Goal: Check status: Check status

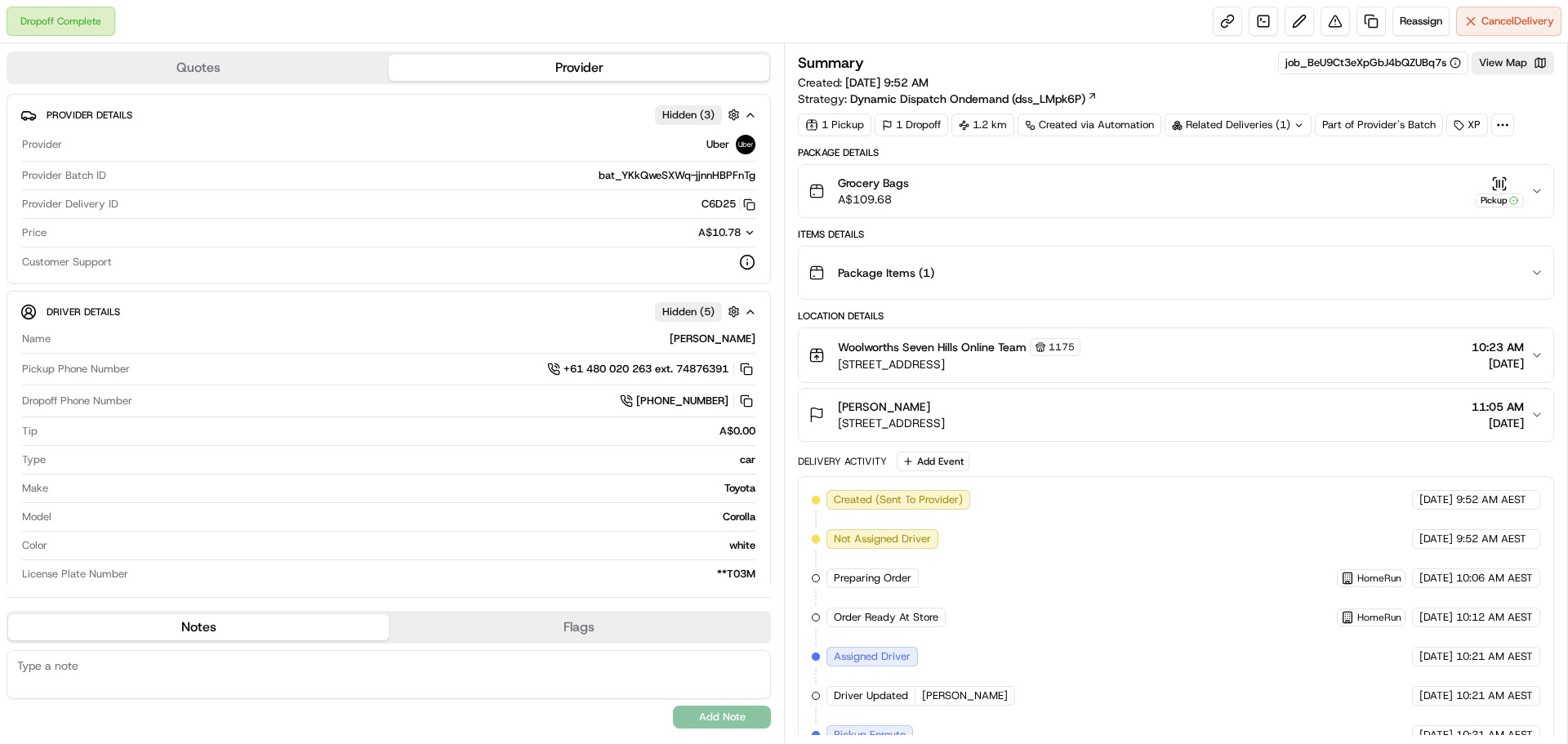
click at [1534, 192] on icon "button" at bounding box center [1537, 191] width 13 height 13
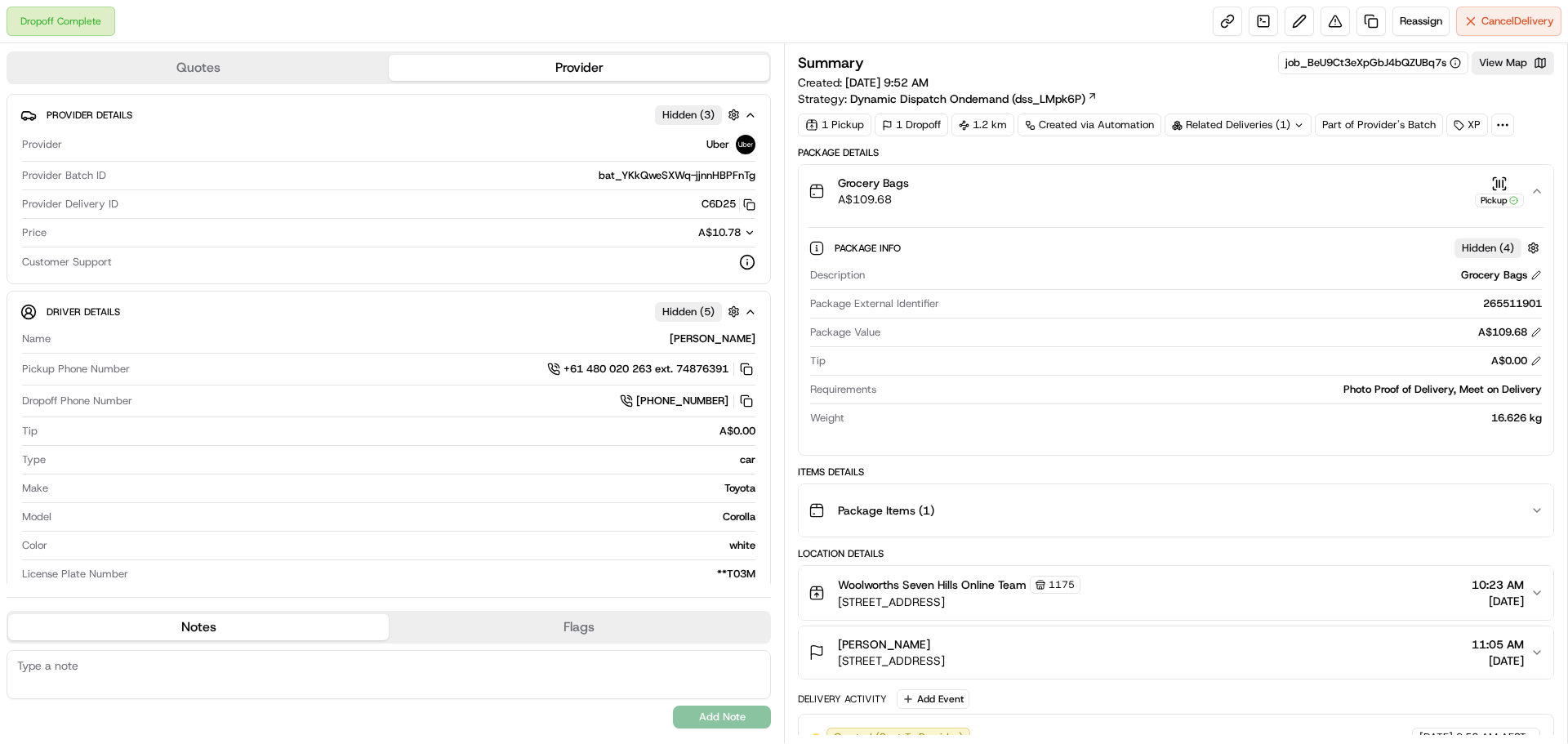
click at [1534, 192] on icon "button" at bounding box center [1537, 192] width 7 height 3
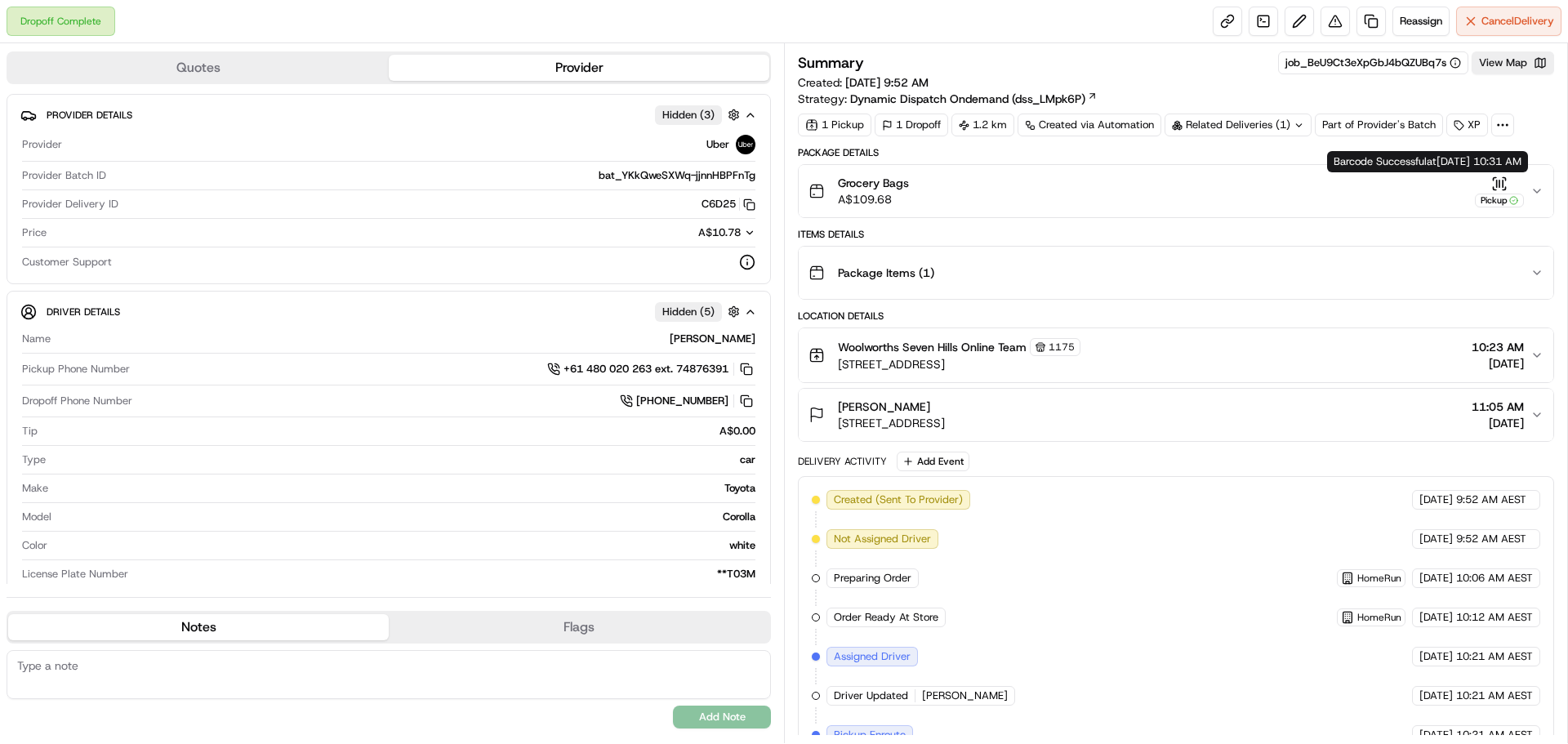
click at [1532, 192] on icon "button" at bounding box center [1537, 191] width 13 height 13
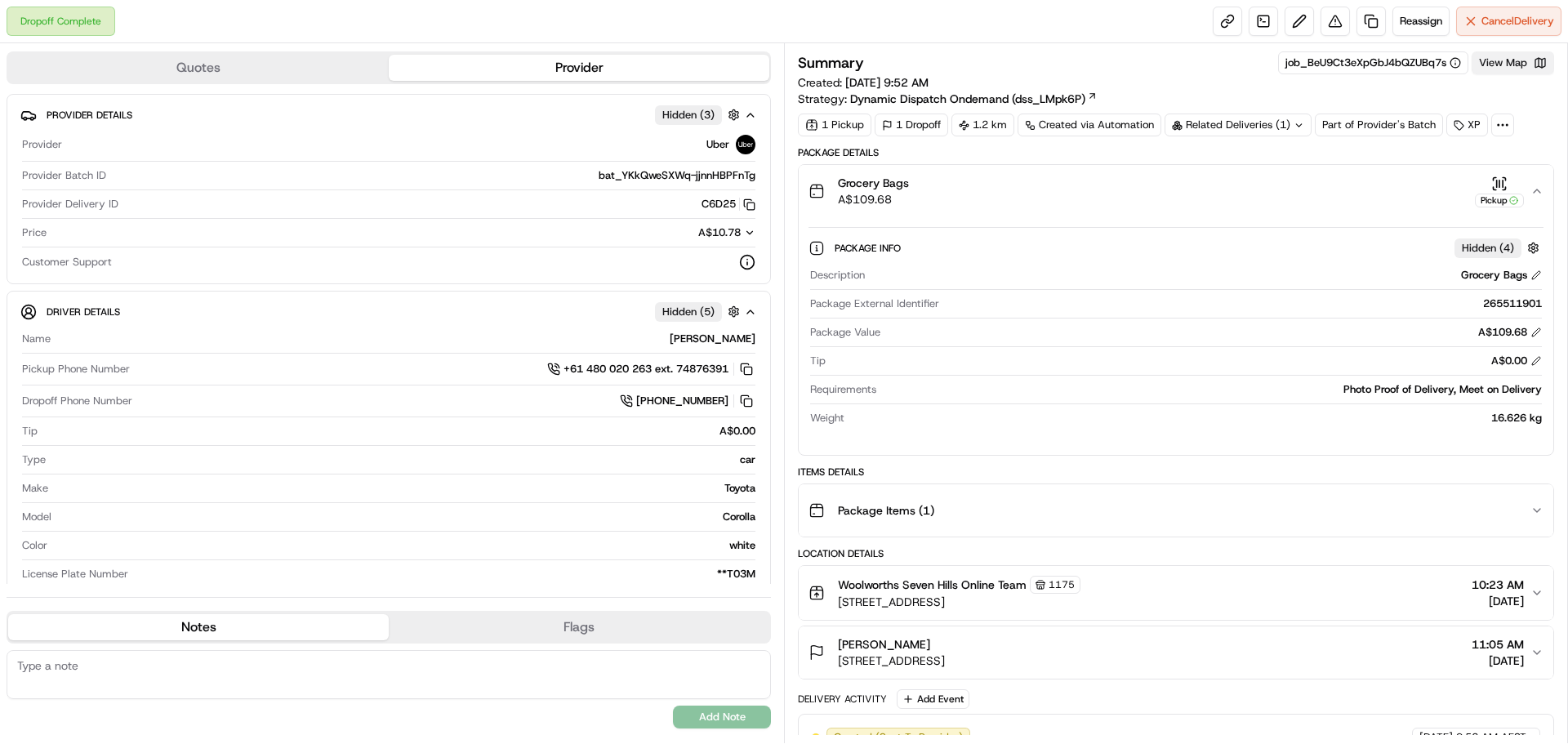
click at [1525, 64] on button "View Map" at bounding box center [1513, 63] width 82 height 23
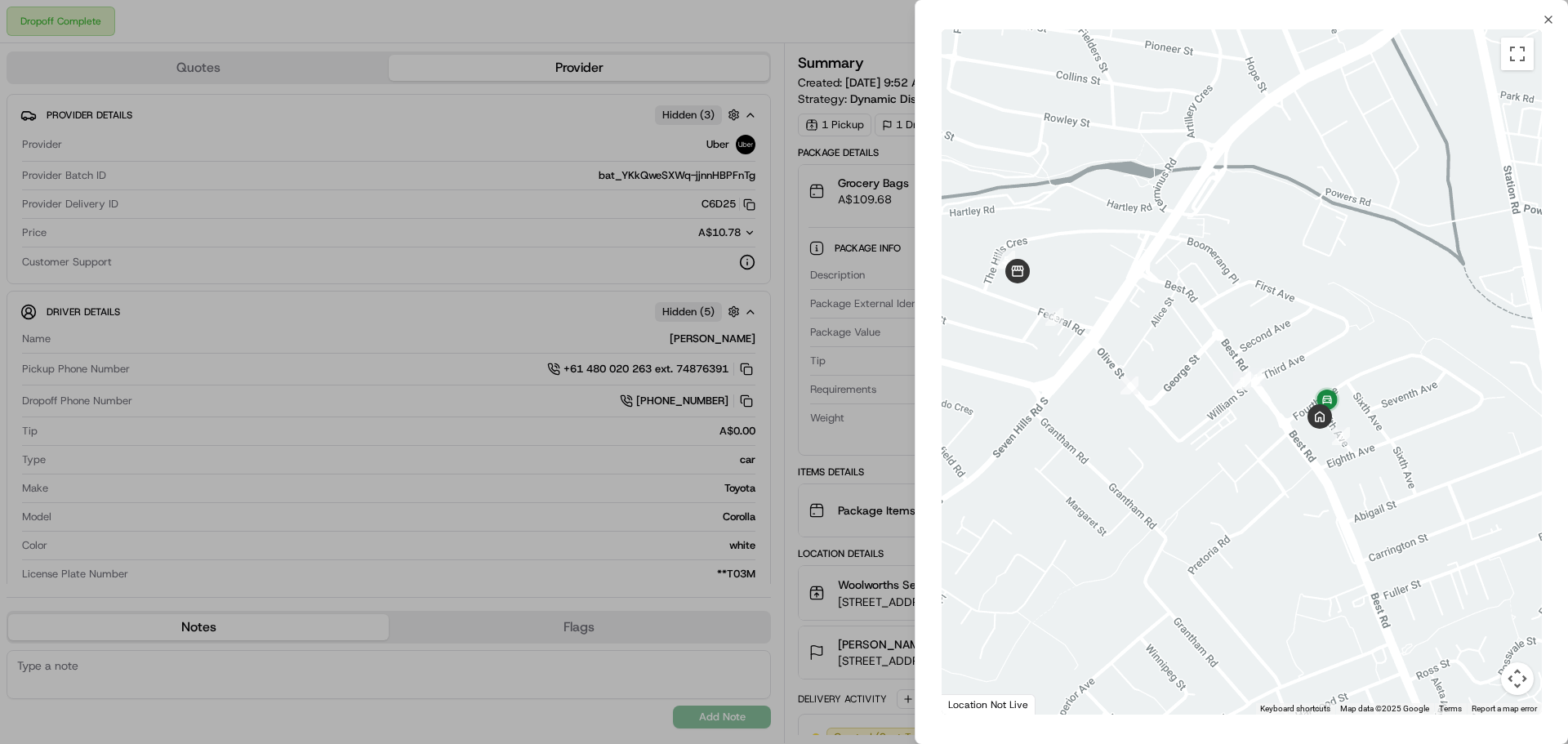
drag, startPoint x: 1384, startPoint y: 362, endPoint x: 1298, endPoint y: 362, distance: 86.0
click at [1310, 337] on div at bounding box center [1242, 372] width 600 height 686
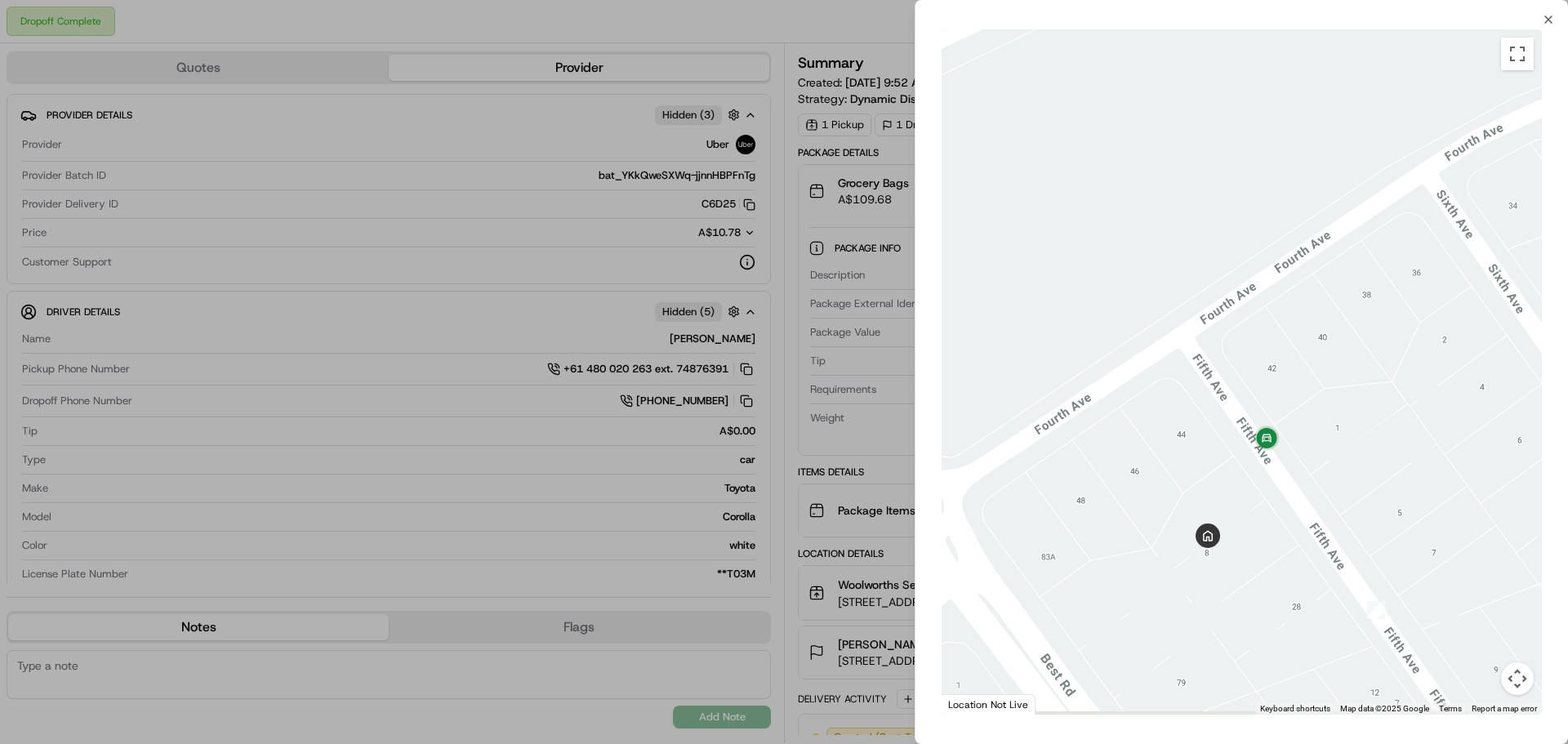
drag, startPoint x: 1277, startPoint y: 471, endPoint x: 1261, endPoint y: 359, distance: 113.1
click at [1257, 358] on div at bounding box center [1242, 372] width 600 height 686
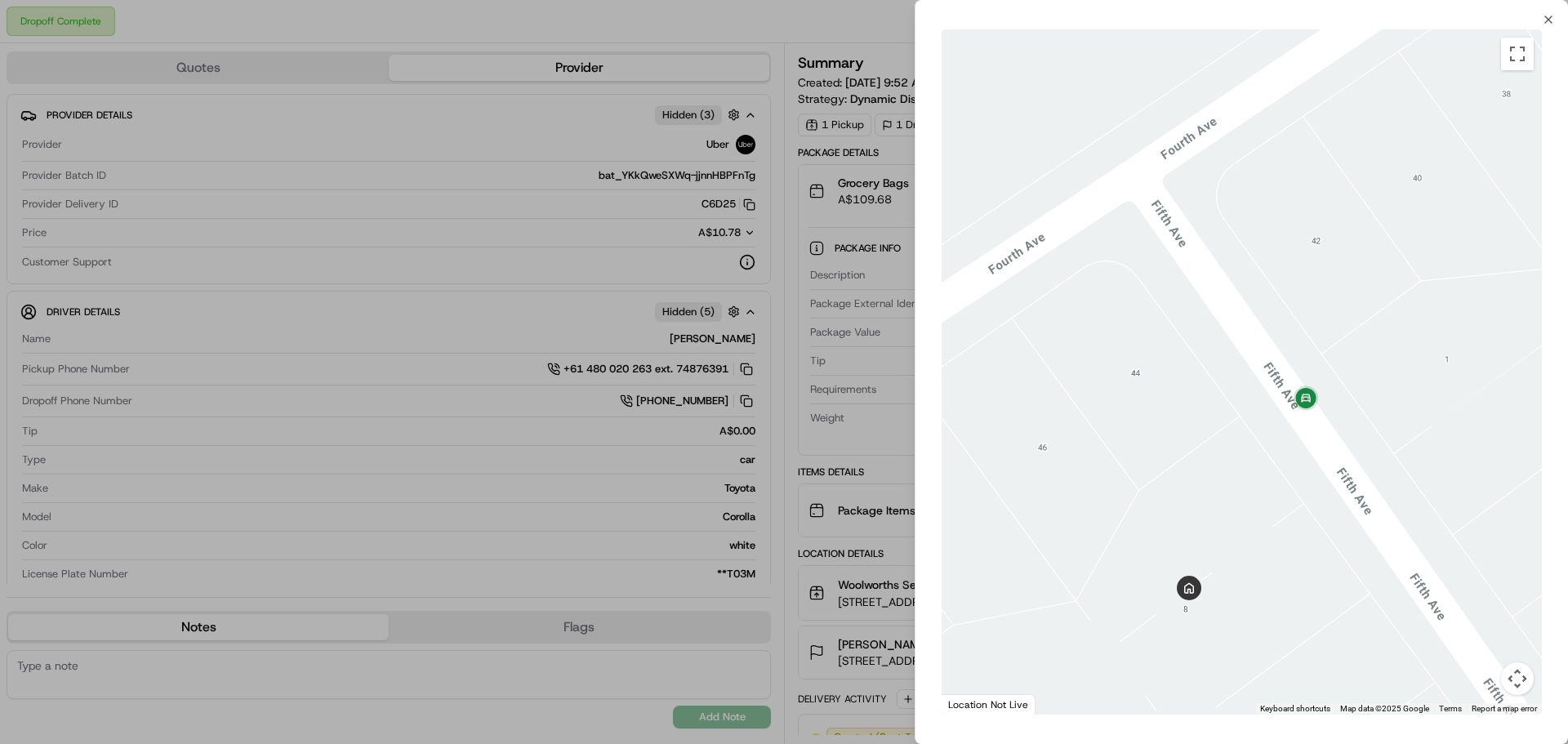
drag, startPoint x: 1157, startPoint y: 619, endPoint x: 1216, endPoint y: 561, distance: 82.7
click at [1237, 591] on div at bounding box center [1242, 372] width 600 height 686
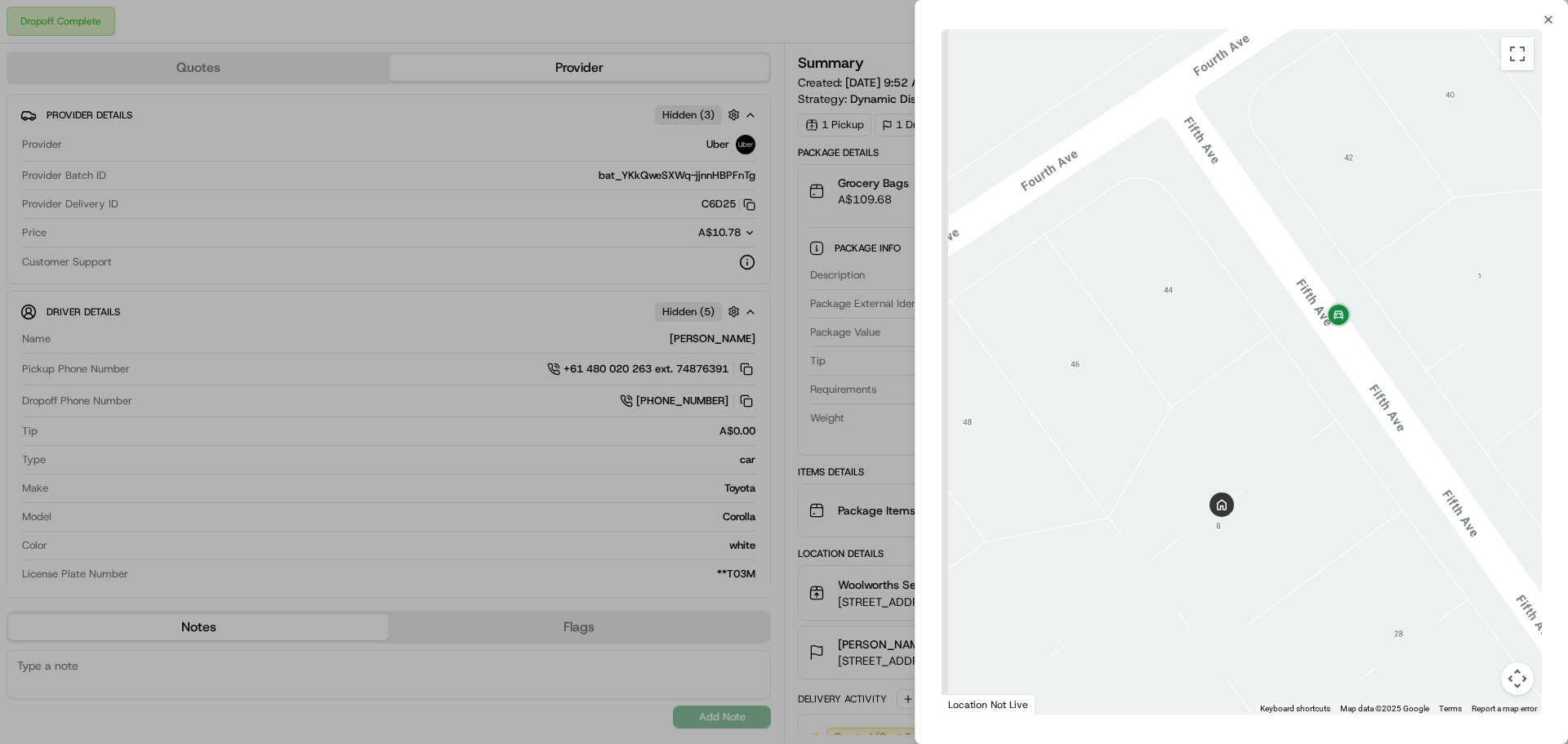
drag, startPoint x: 1137, startPoint y: 592, endPoint x: 1173, endPoint y: 469, distance: 128.2
click at [1173, 469] on div at bounding box center [1242, 372] width 600 height 686
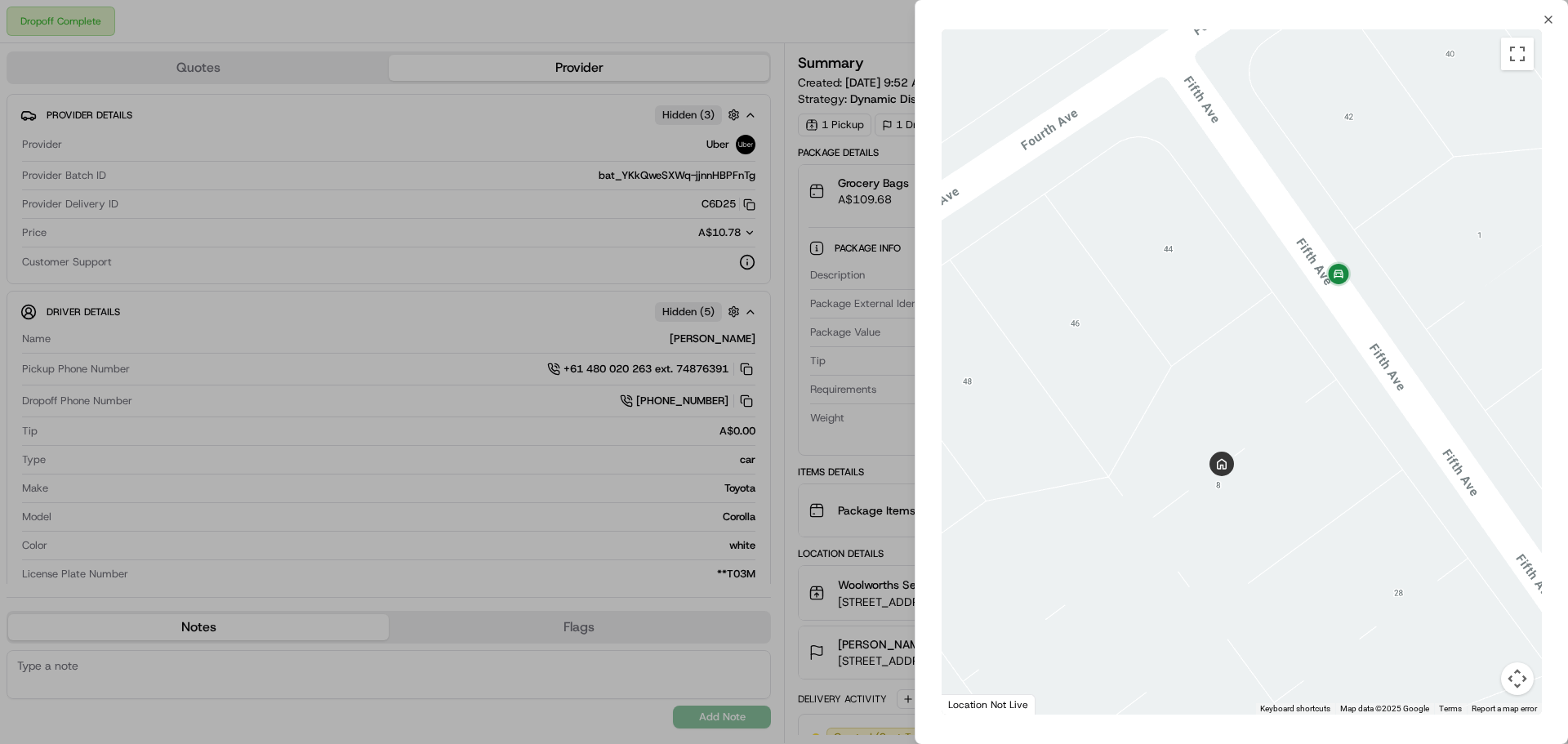
click at [873, 436] on div at bounding box center [784, 372] width 1568 height 744
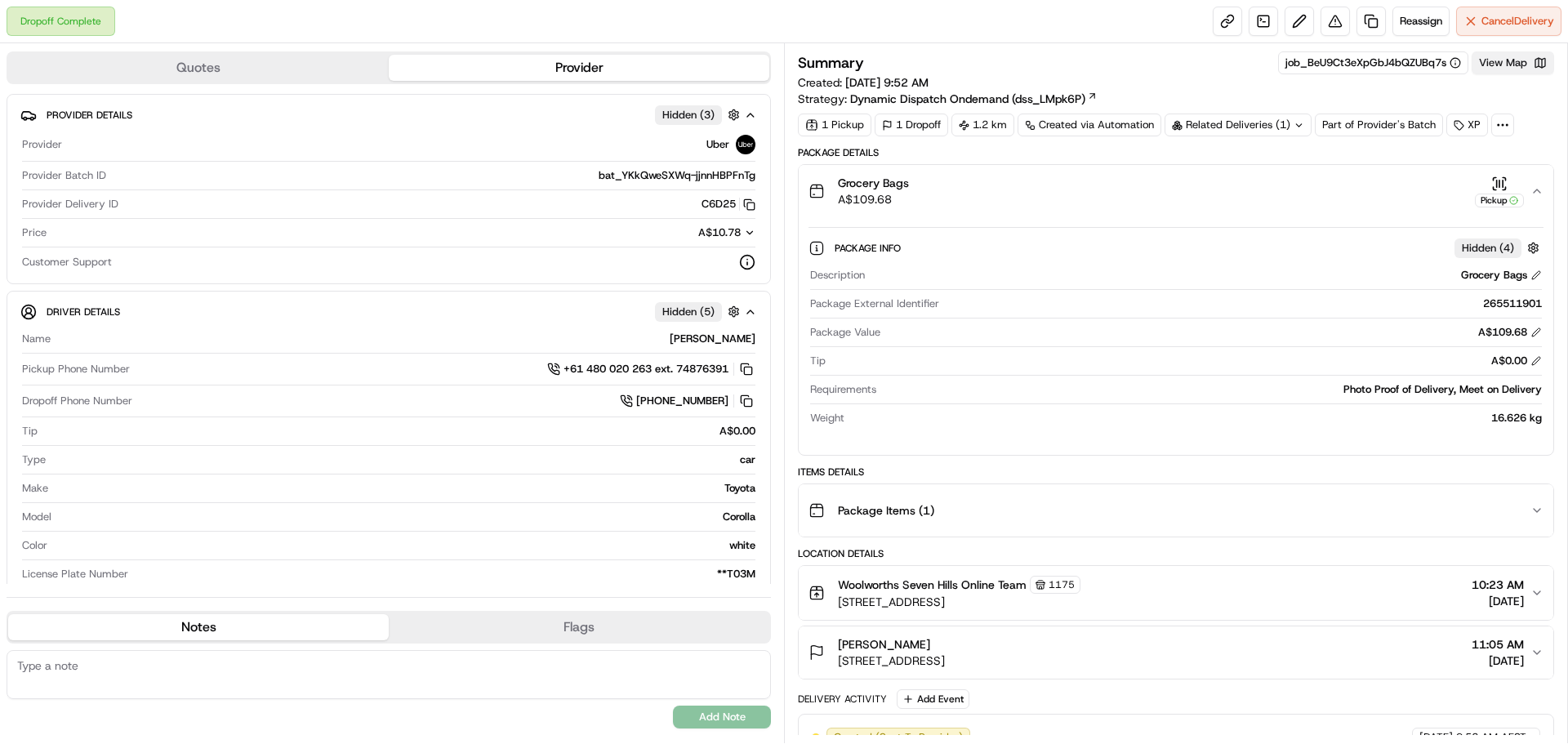
click at [1517, 65] on button "View Map" at bounding box center [1513, 63] width 82 height 23
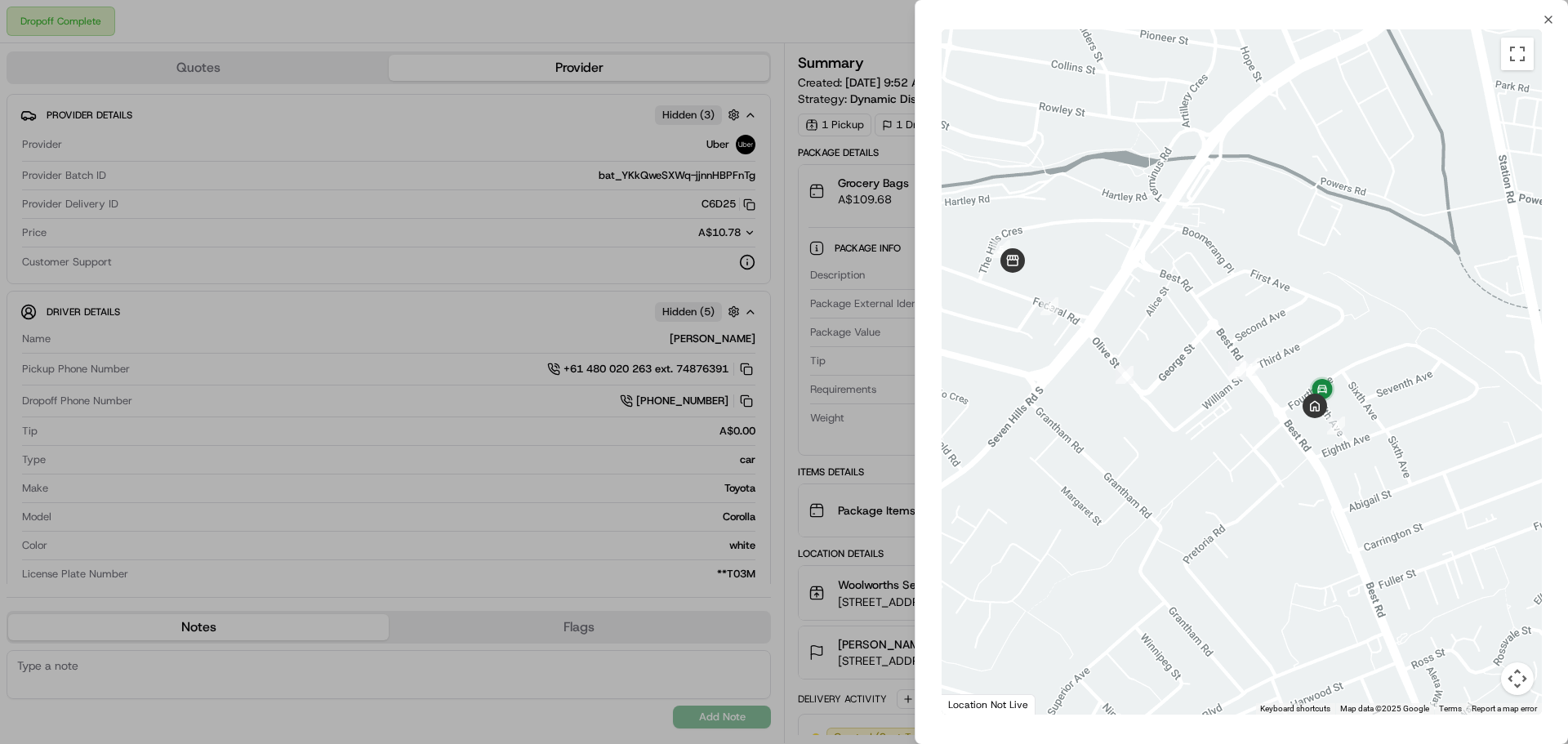
drag, startPoint x: 1311, startPoint y: 449, endPoint x: 1209, endPoint y: 417, distance: 106.9
click at [1199, 413] on div at bounding box center [1242, 372] width 600 height 686
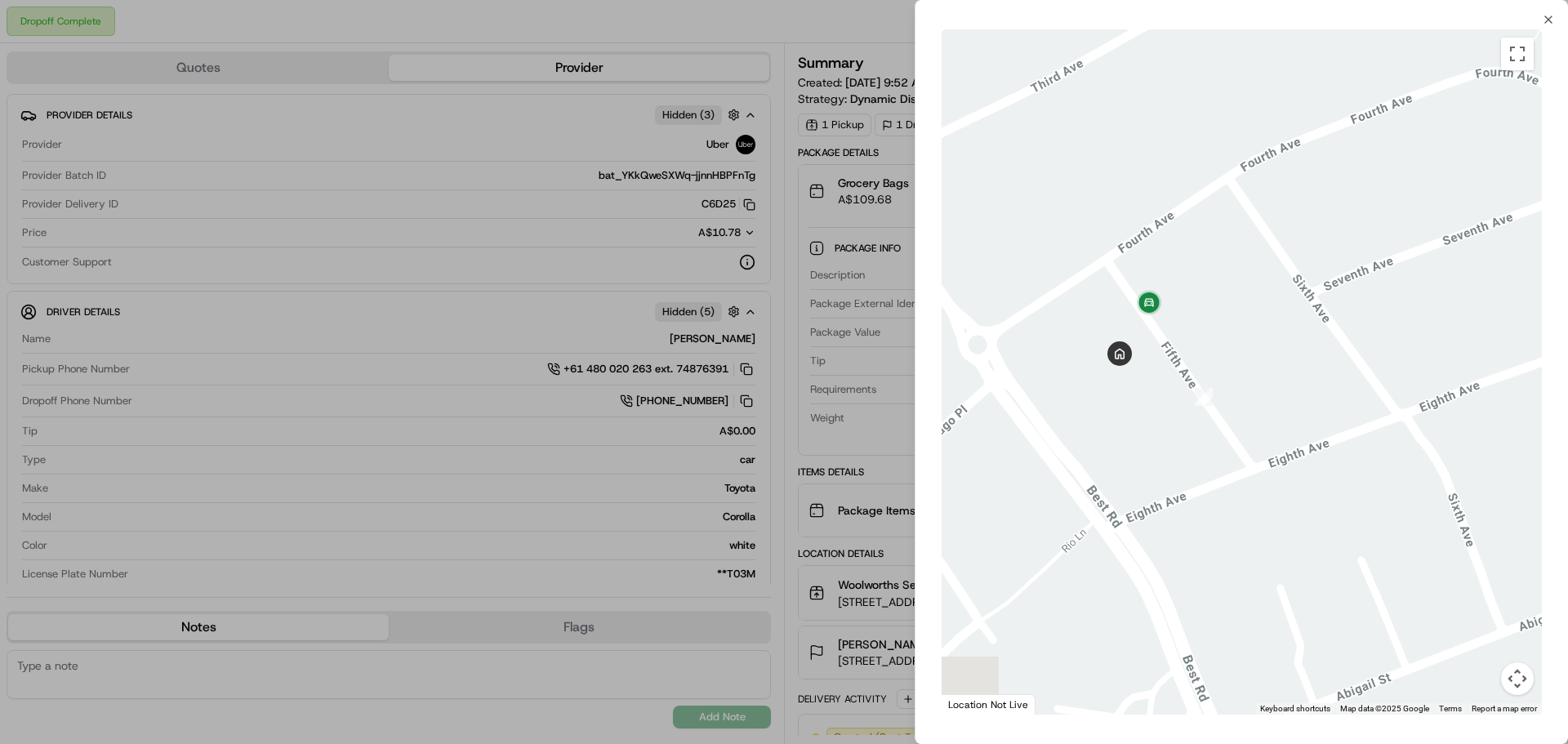
drag, startPoint x: 1027, startPoint y: 406, endPoint x: 1148, endPoint y: 438, distance: 125.2
click at [1137, 437] on div at bounding box center [1242, 372] width 600 height 686
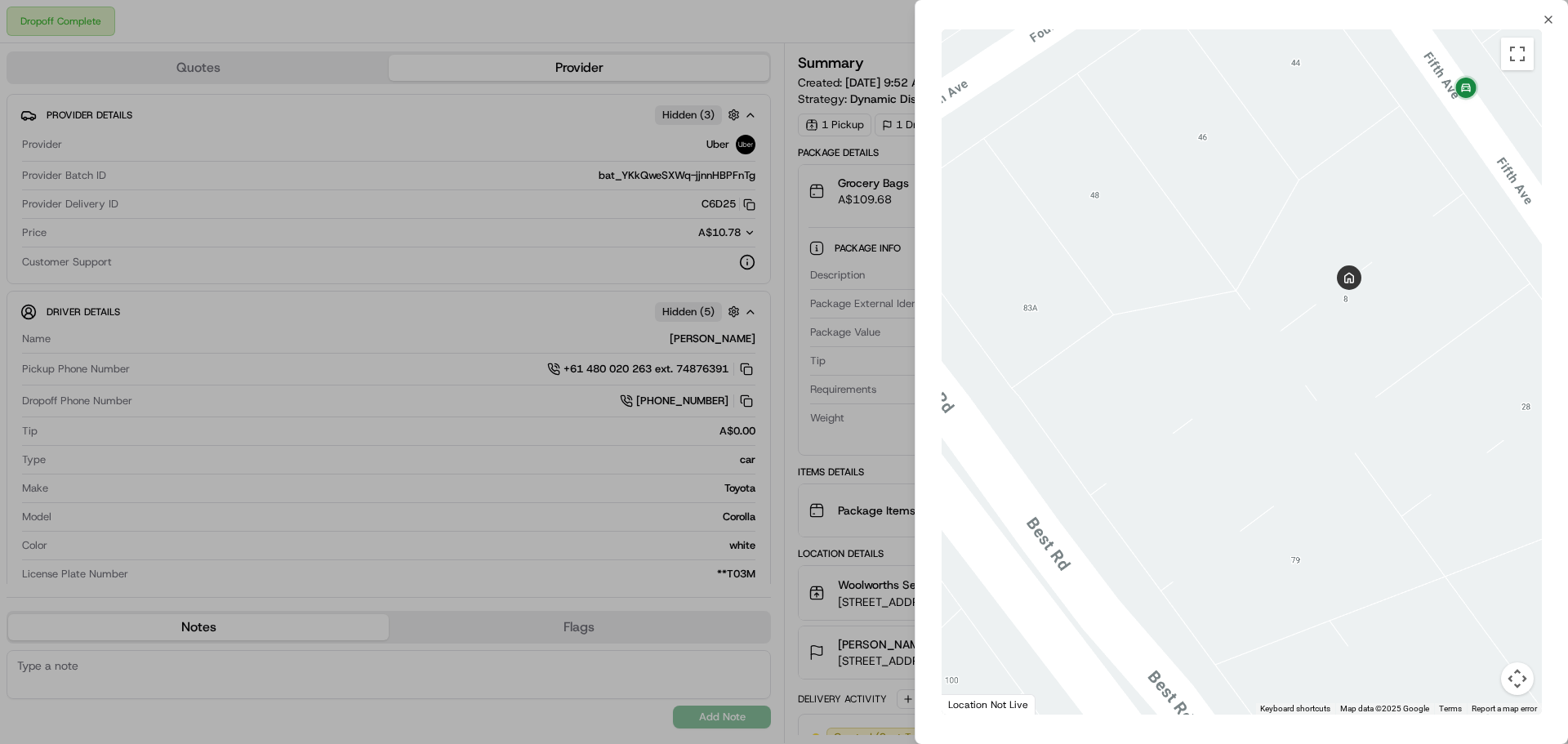
drag, startPoint x: 1143, startPoint y: 368, endPoint x: 1352, endPoint y: 394, distance: 210.6
click at [1352, 394] on div at bounding box center [1242, 372] width 600 height 686
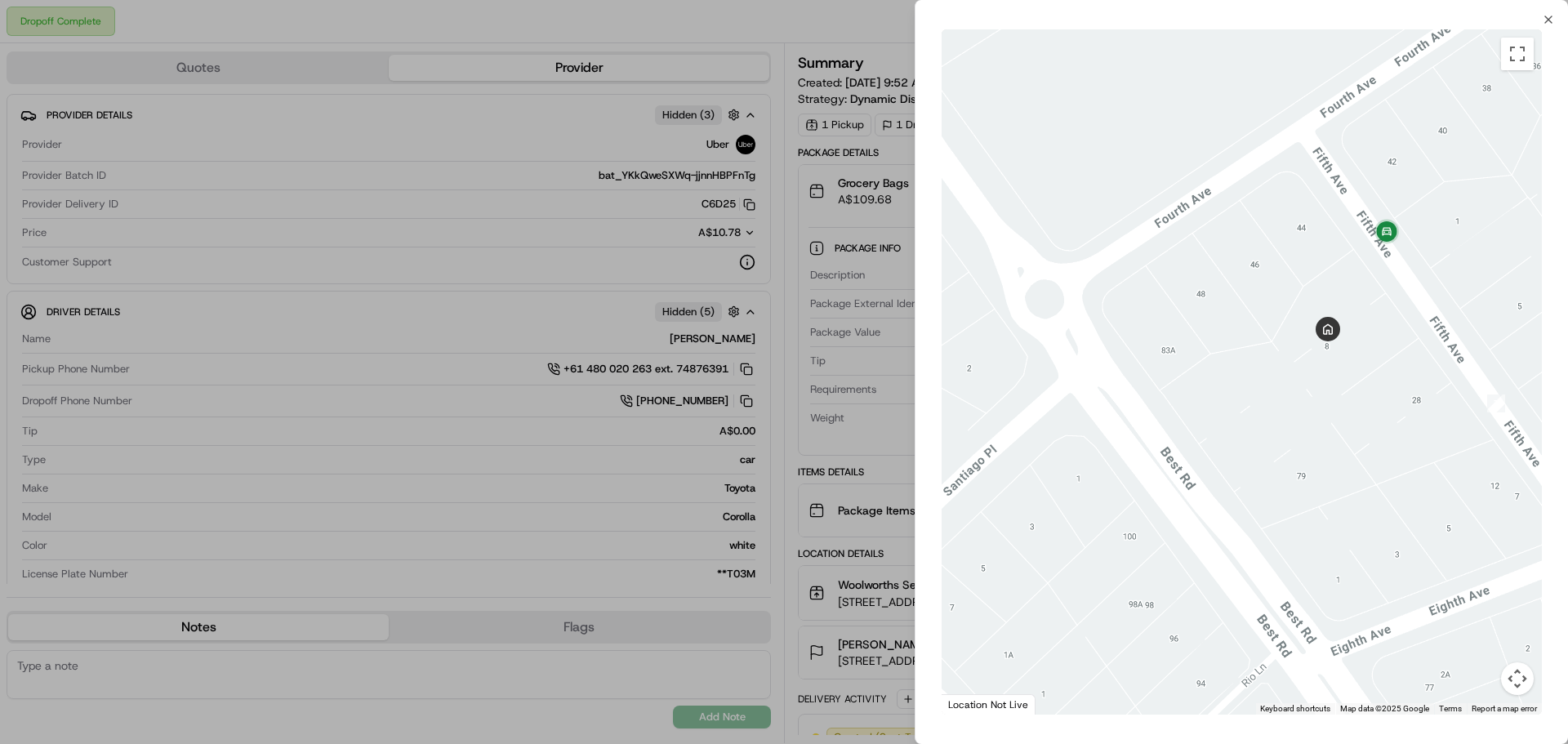
click at [876, 401] on div at bounding box center [784, 372] width 1568 height 744
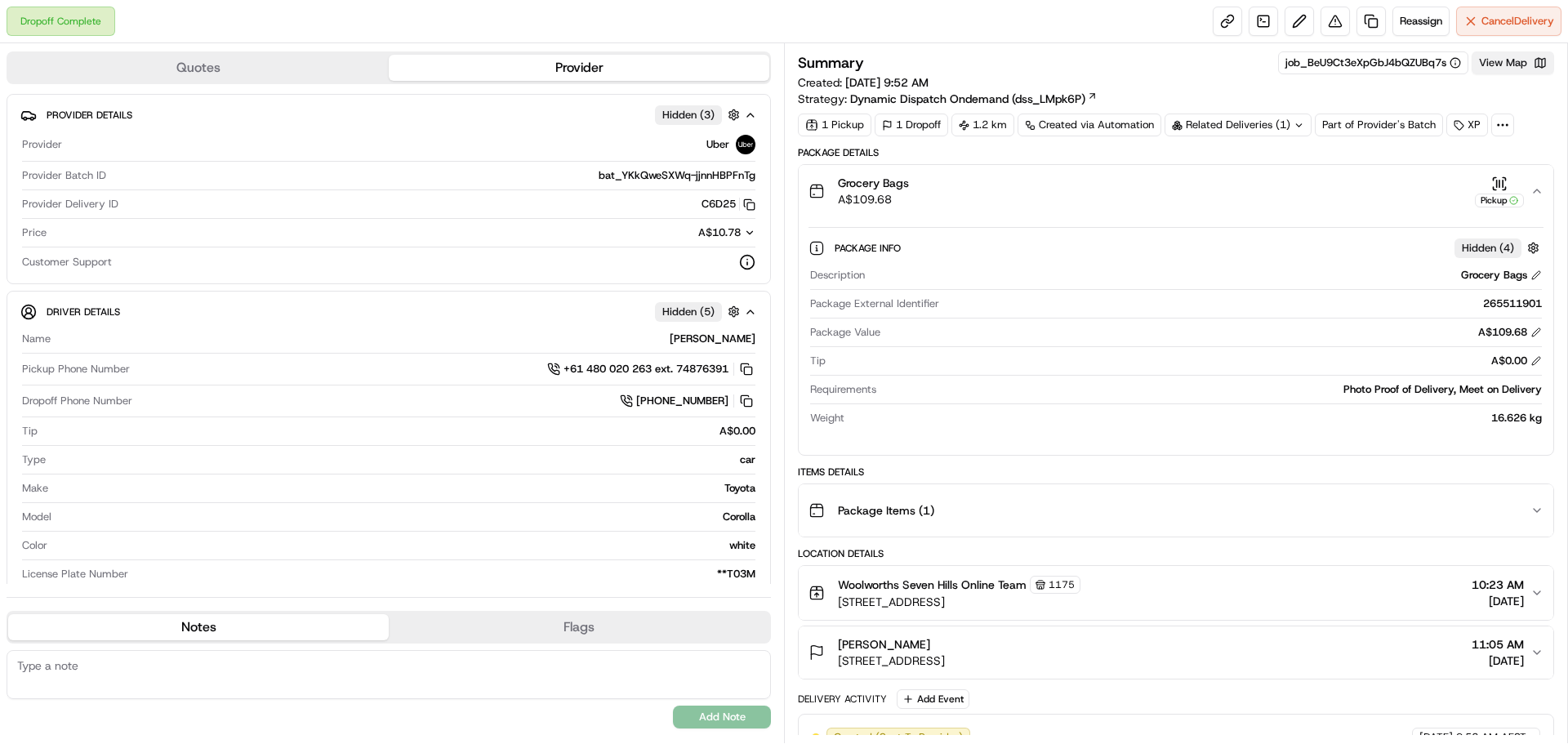
click at [1538, 65] on button "View Map" at bounding box center [1513, 63] width 82 height 23
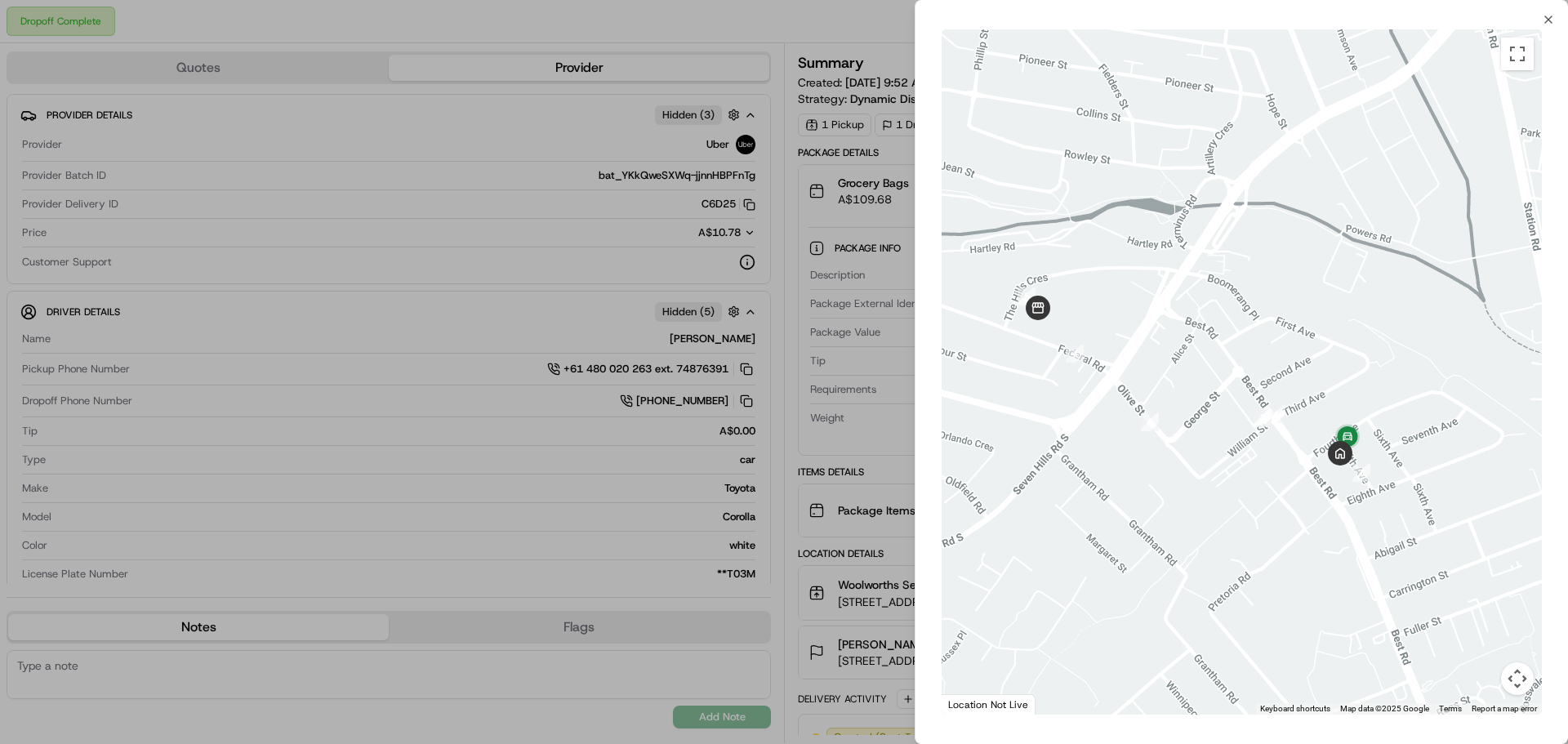
drag, startPoint x: 1318, startPoint y: 421, endPoint x: 1231, endPoint y: 394, distance: 91.1
click at [1231, 394] on div at bounding box center [1242, 372] width 600 height 686
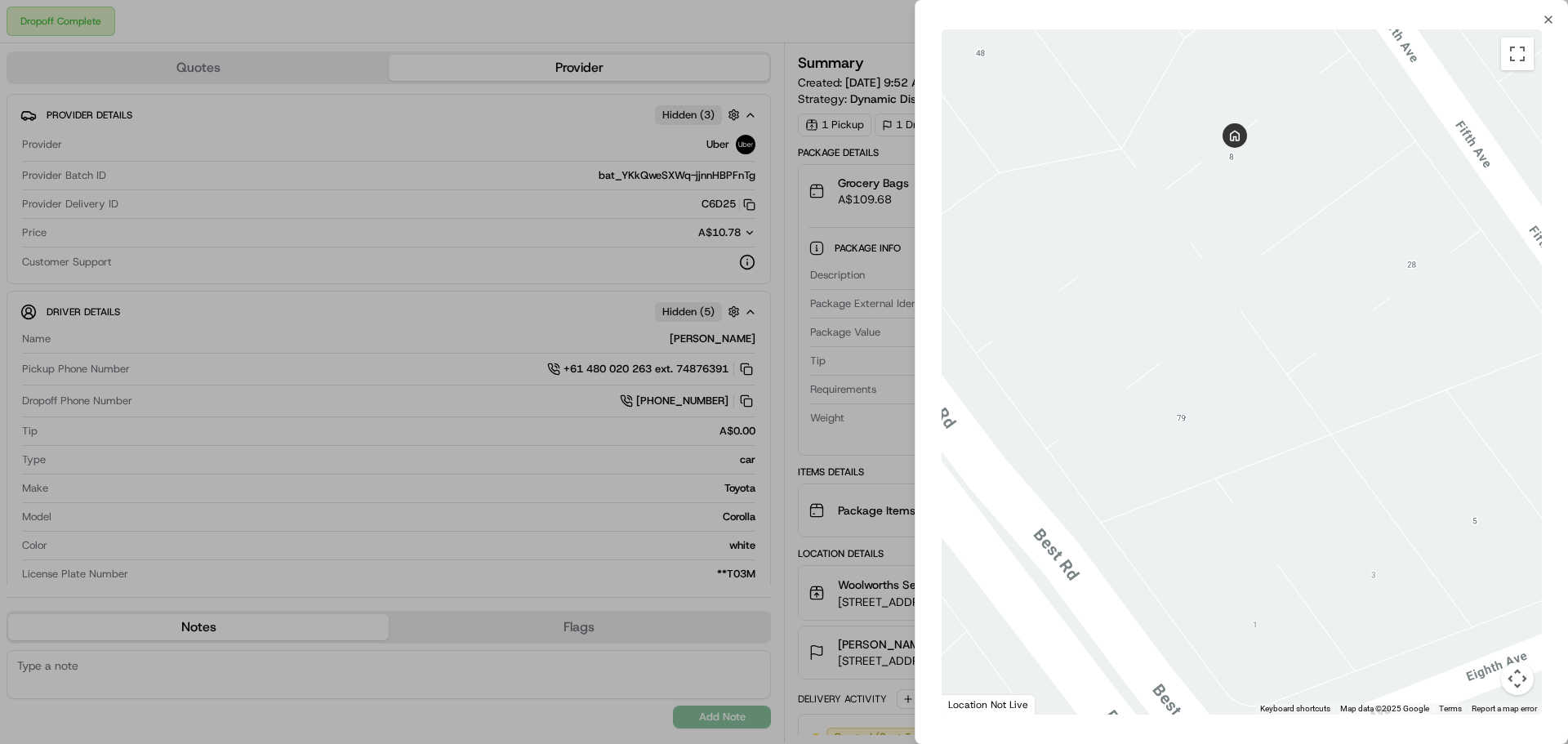
drag, startPoint x: 1267, startPoint y: 303, endPoint x: 1150, endPoint y: 454, distance: 191.0
click at [1150, 454] on div at bounding box center [1242, 372] width 600 height 686
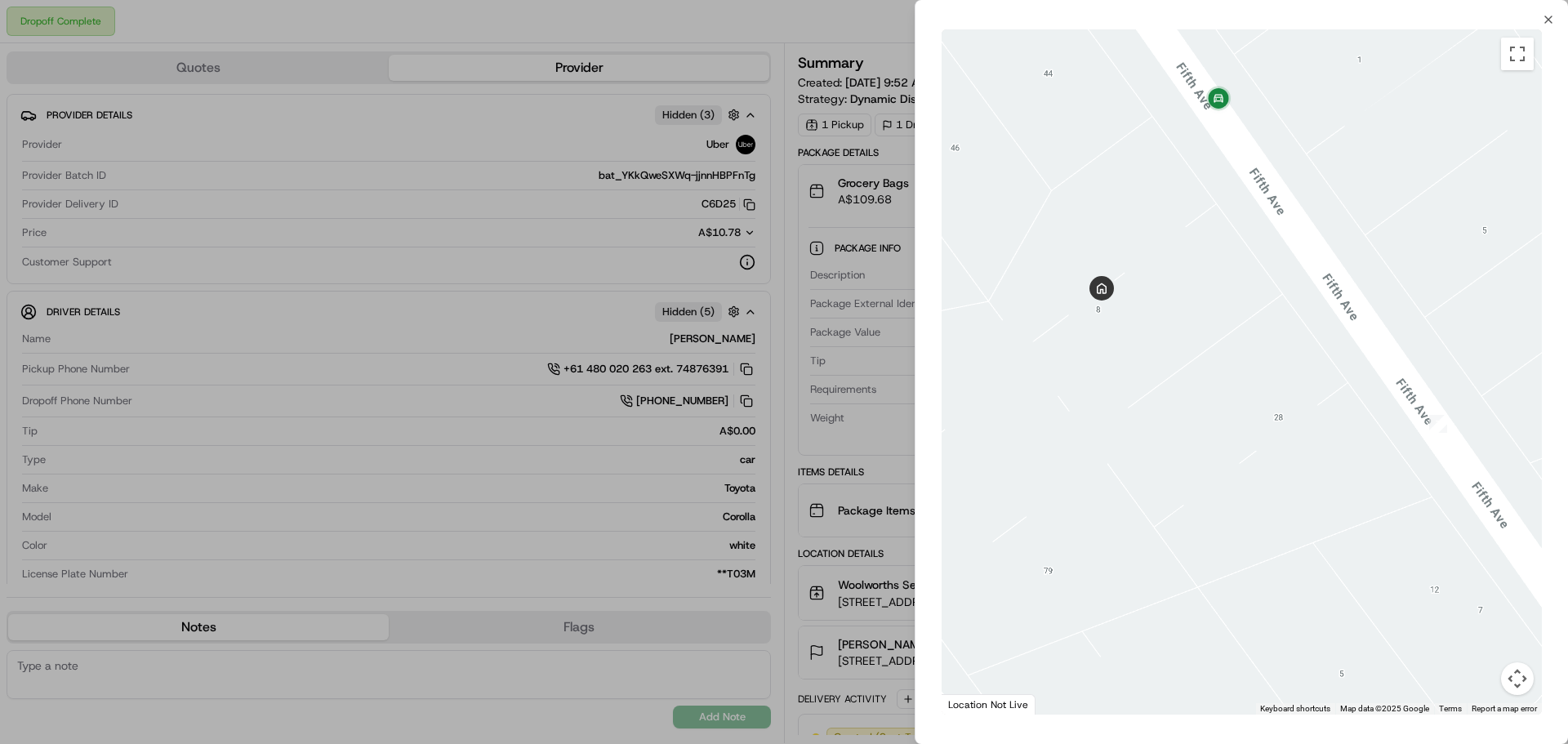
drag, startPoint x: 1426, startPoint y: 226, endPoint x: 1298, endPoint y: 373, distance: 194.9
click at [1295, 379] on div at bounding box center [1242, 372] width 600 height 686
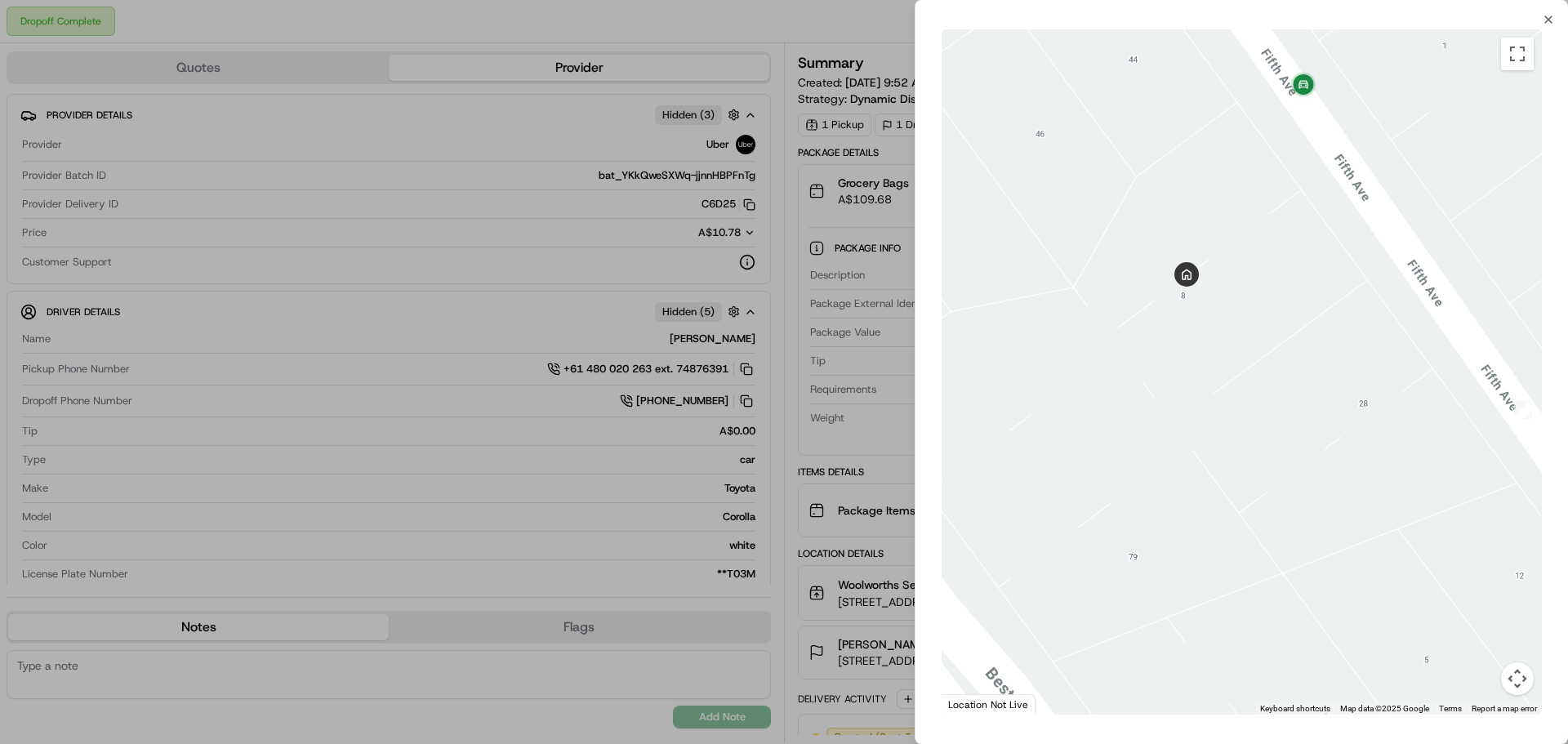
drag, startPoint x: 1226, startPoint y: 381, endPoint x: 1328, endPoint y: 368, distance: 102.8
click at [1326, 368] on div at bounding box center [1242, 372] width 600 height 686
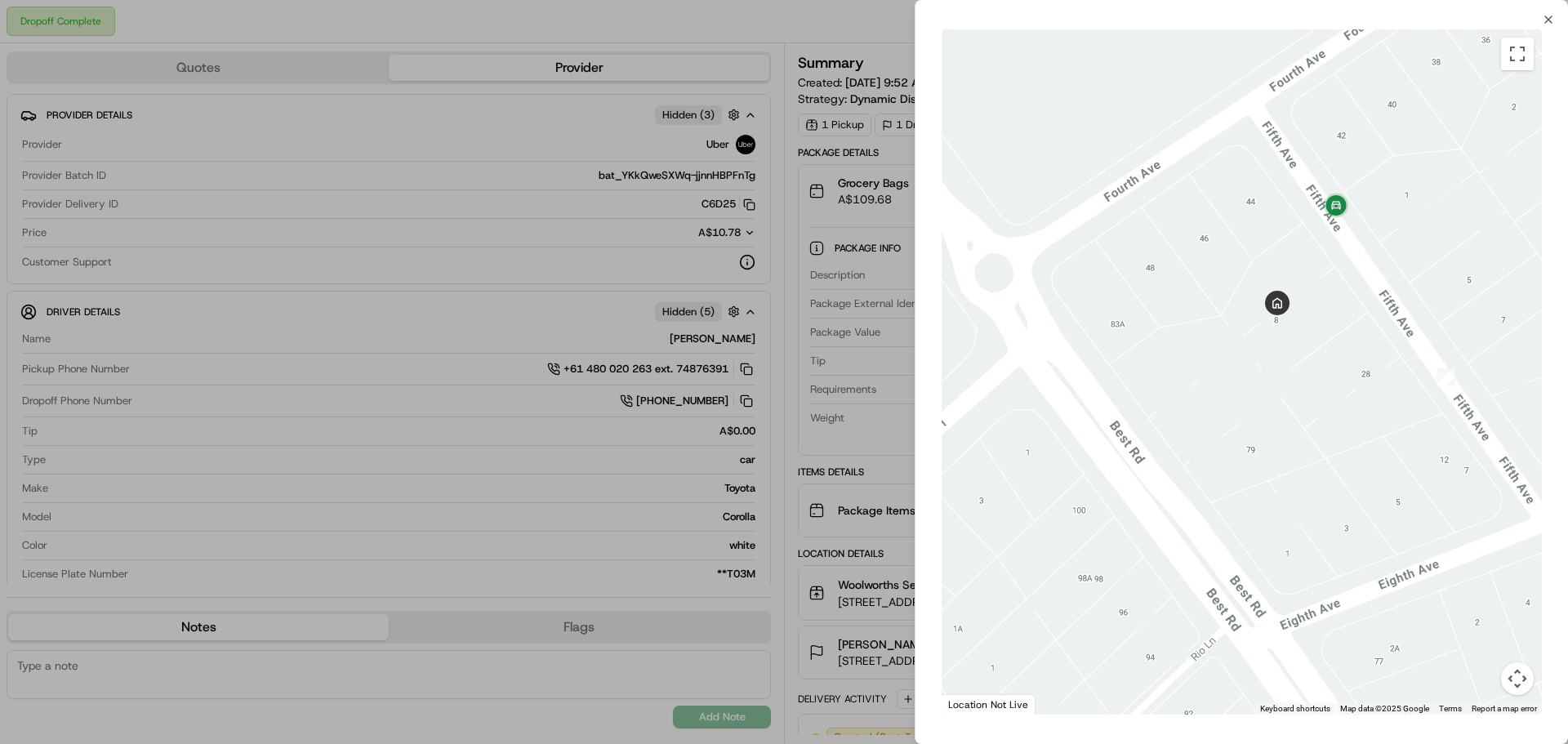
drag, startPoint x: 1273, startPoint y: 372, endPoint x: 1279, endPoint y: 435, distance: 63.3
click at [1279, 435] on div at bounding box center [1242, 372] width 600 height 686
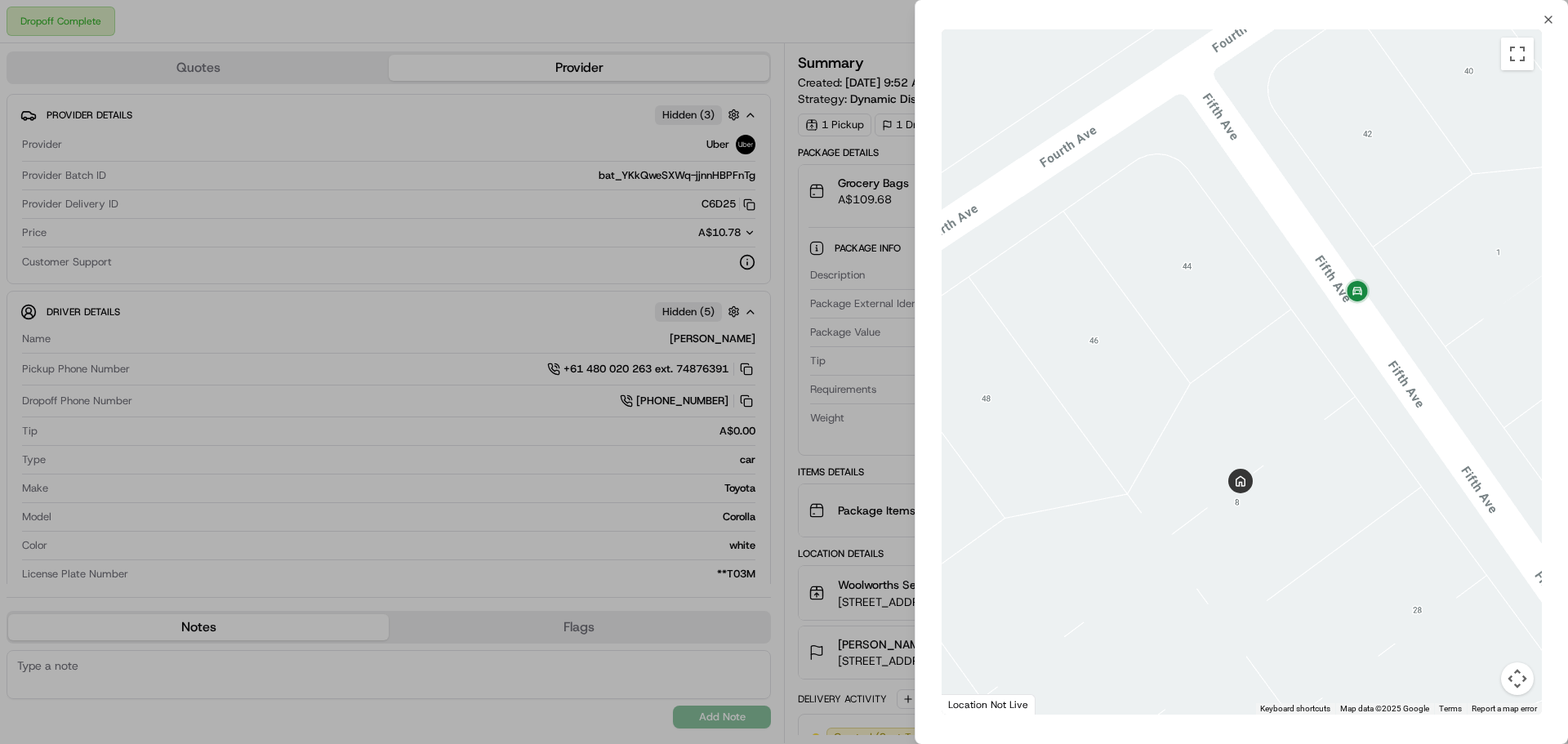
drag, startPoint x: 1265, startPoint y: 346, endPoint x: 1303, endPoint y: 388, distance: 56.6
click at [1303, 388] on div at bounding box center [1242, 372] width 600 height 686
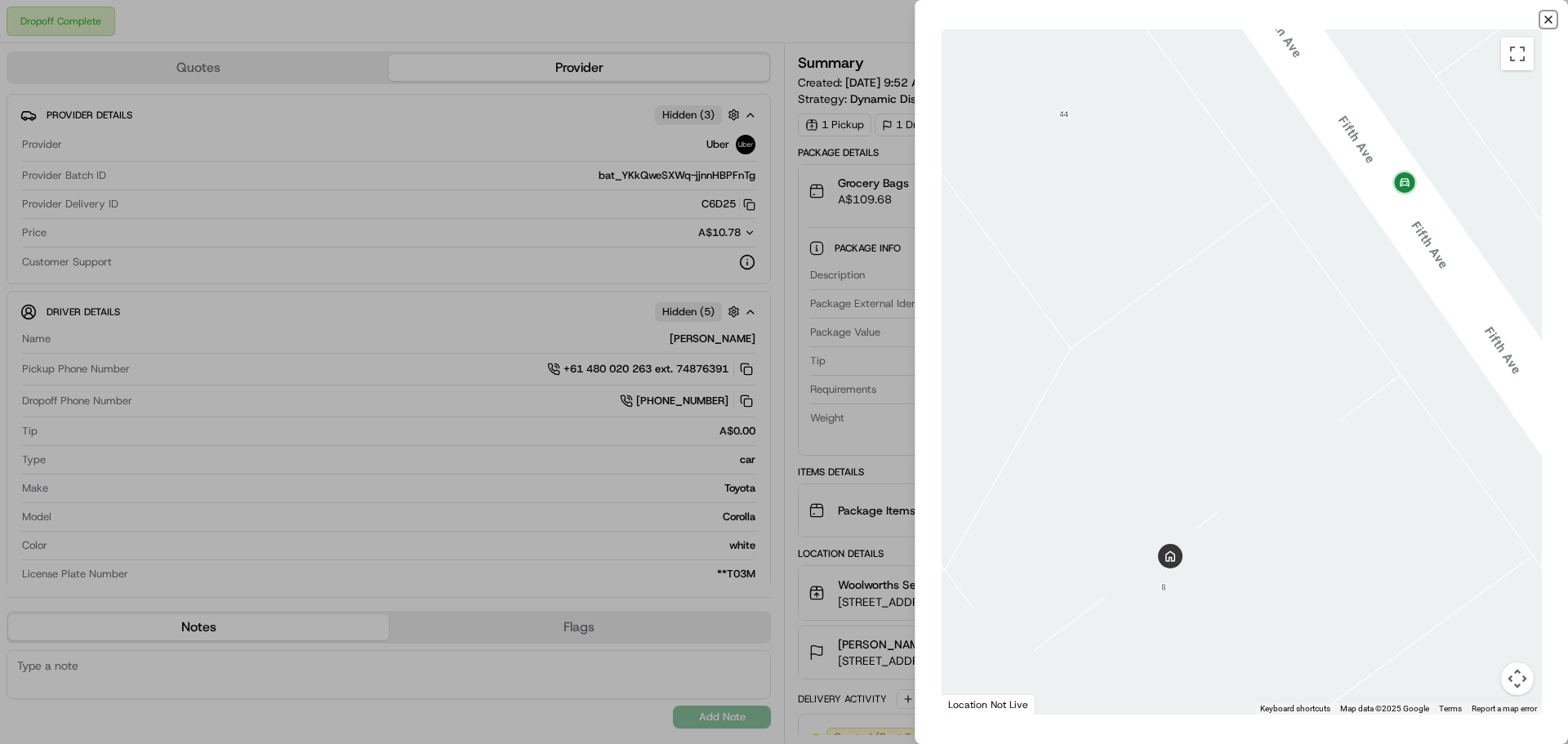
click at [1545, 24] on icon "button" at bounding box center [1549, 19] width 13 height 13
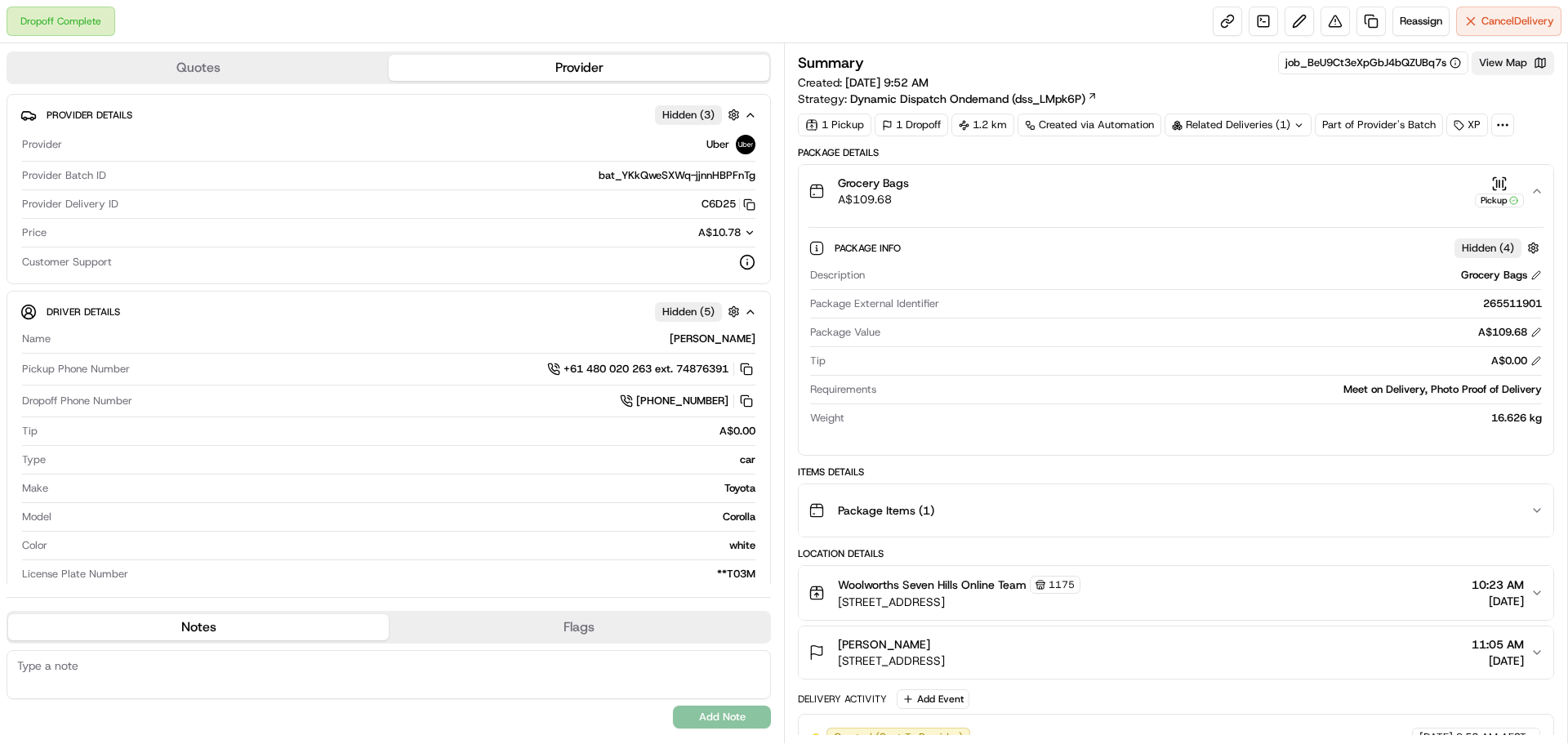
click at [1516, 64] on button "View Map" at bounding box center [1513, 63] width 82 height 23
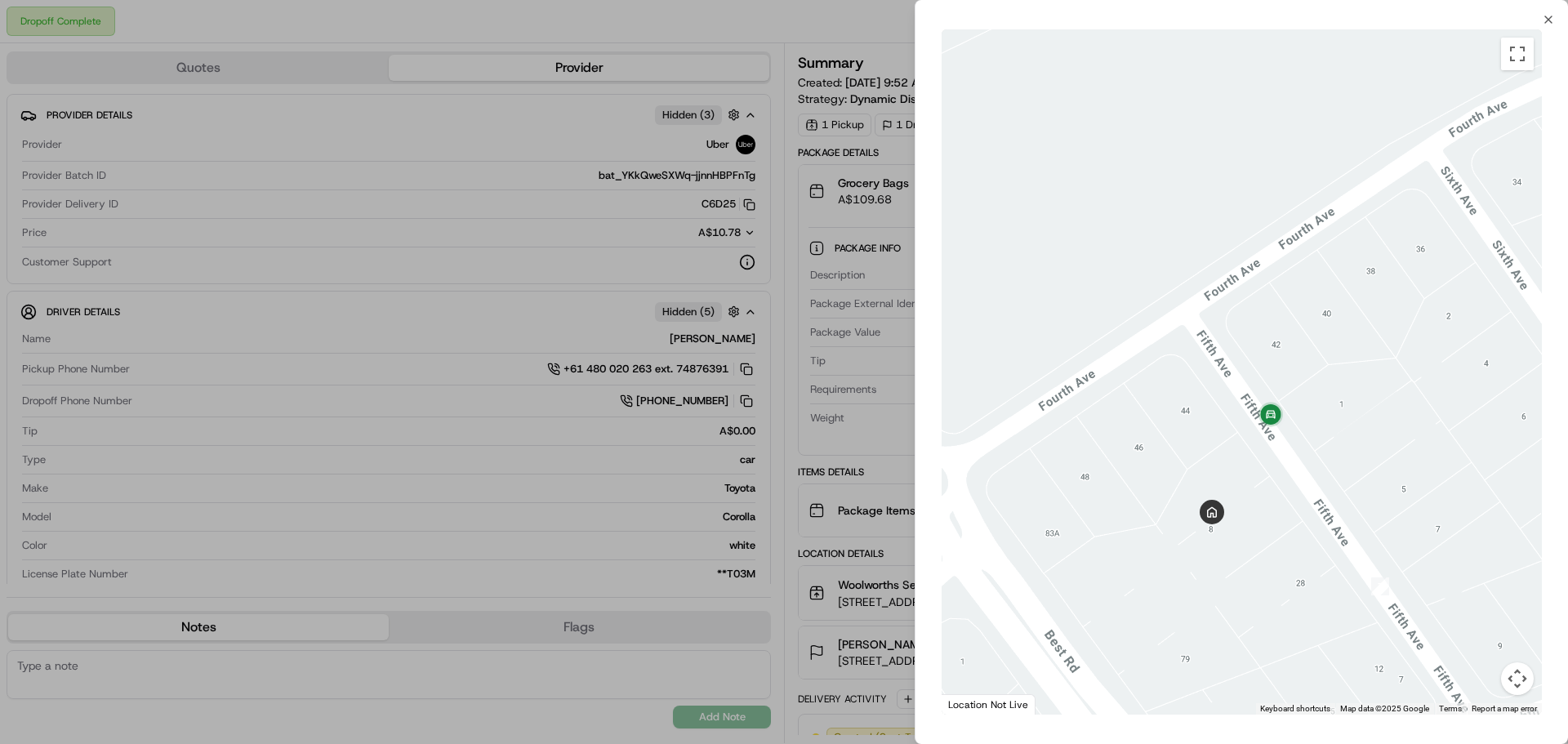
drag, startPoint x: 1283, startPoint y: 439, endPoint x: 1331, endPoint y: 461, distance: 52.8
click at [1331, 461] on div at bounding box center [1242, 372] width 600 height 686
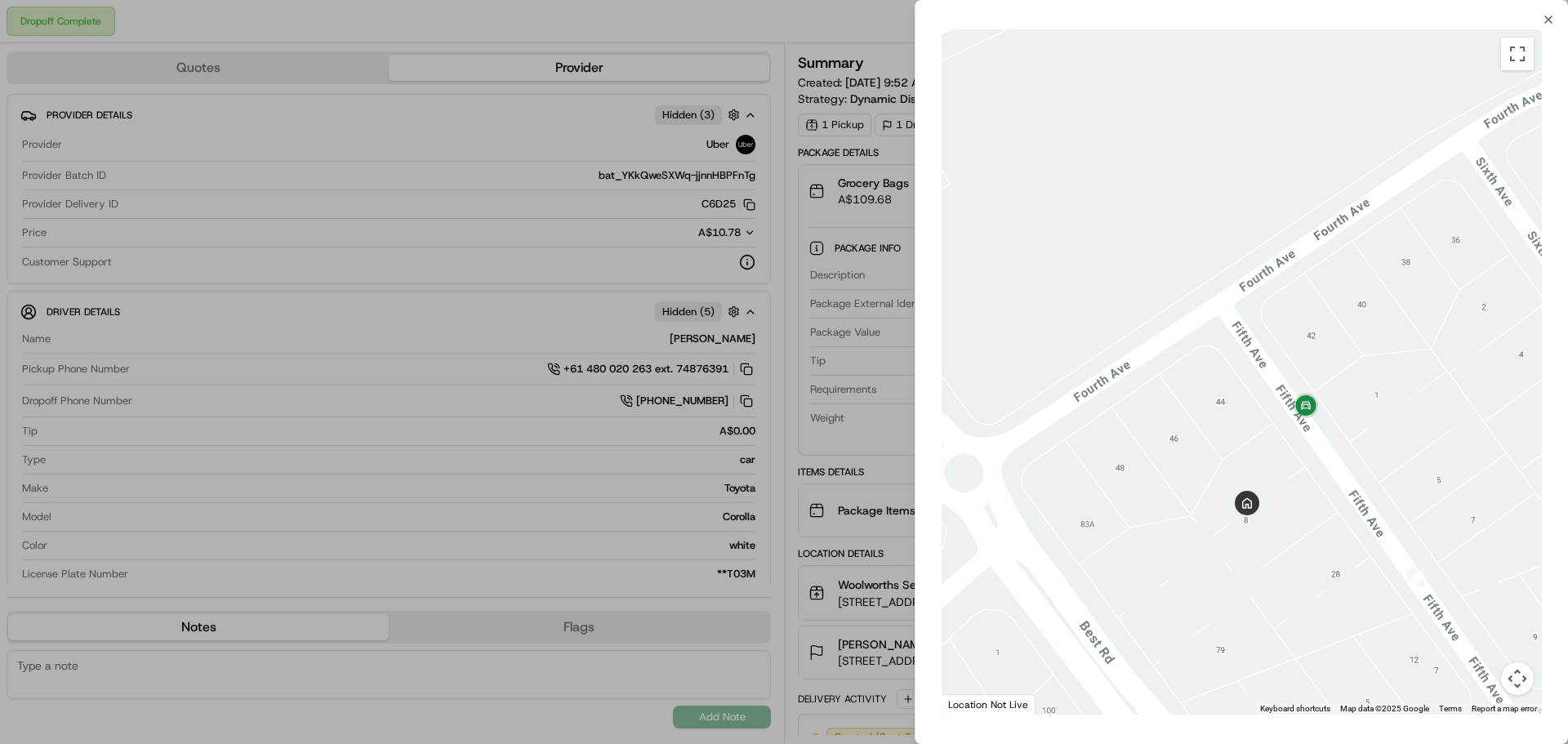
drag, startPoint x: 1404, startPoint y: 487, endPoint x: 1340, endPoint y: 425, distance: 89.1
click at [1340, 425] on div at bounding box center [1242, 372] width 600 height 686
